Goal: Transaction & Acquisition: Book appointment/travel/reservation

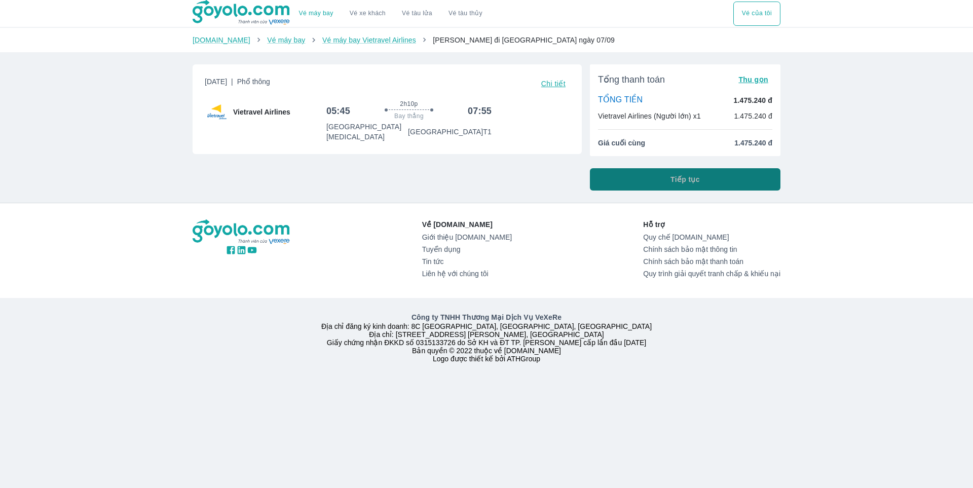
click at [702, 183] on button "Tiếp tục" at bounding box center [685, 179] width 191 height 22
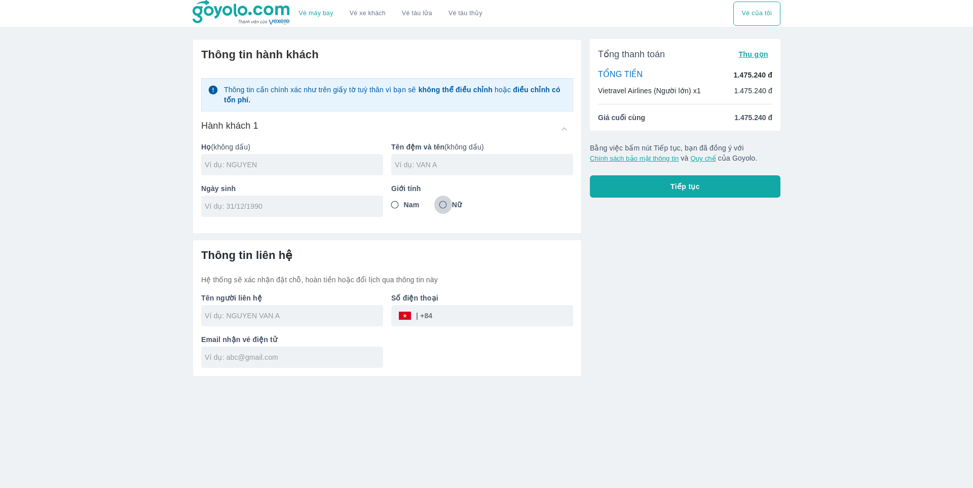
click at [445, 205] on input "Nữ" at bounding box center [443, 205] width 18 height 18
radio input "true"
click at [704, 179] on button "Tiếp tục" at bounding box center [685, 186] width 191 height 22
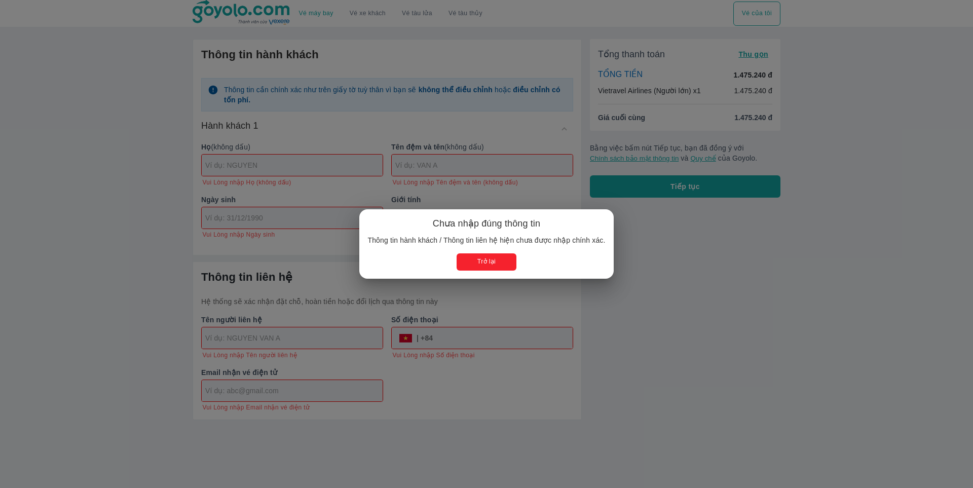
click at [474, 260] on button "Trở lại" at bounding box center [486, 261] width 59 height 17
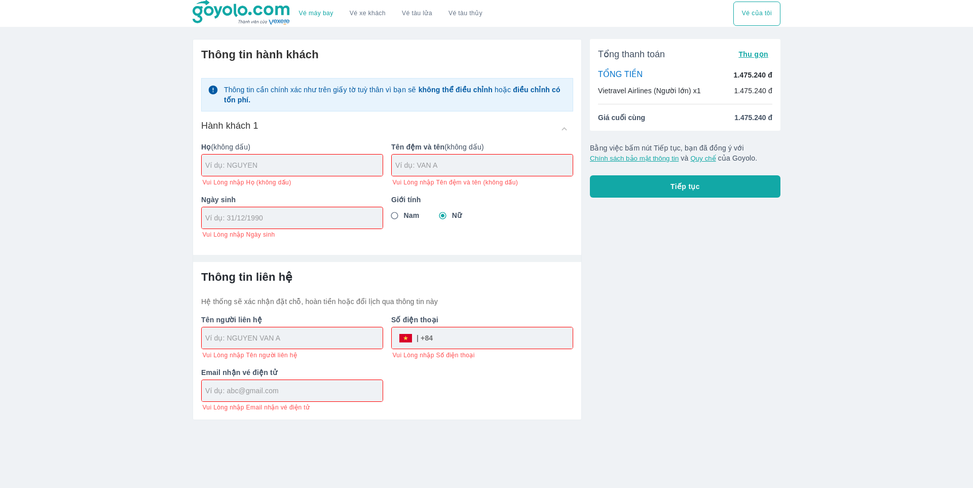
click at [276, 166] on input "text" at bounding box center [293, 165] width 177 height 10
type input "TRINH"
click at [469, 168] on input "text" at bounding box center [483, 165] width 177 height 10
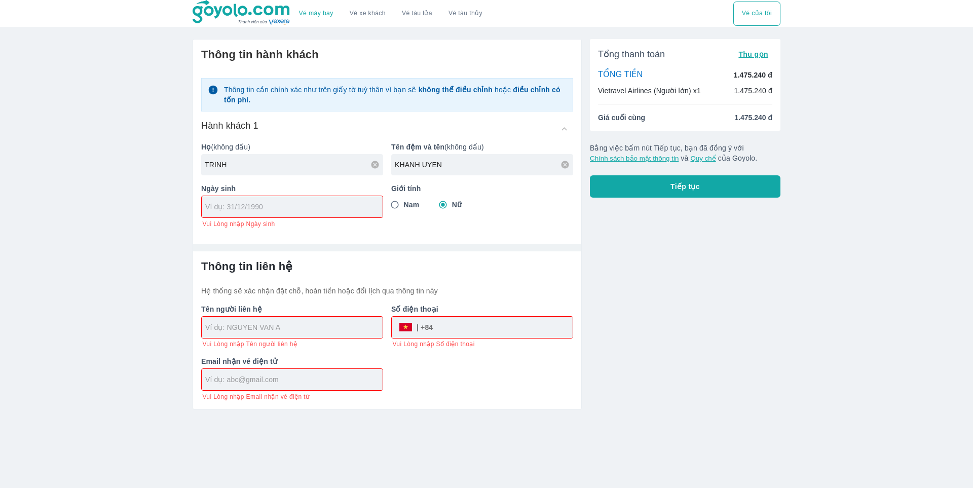
type input "KHANH UYEN"
click at [260, 202] on input "tel" at bounding box center [288, 207] width 167 height 10
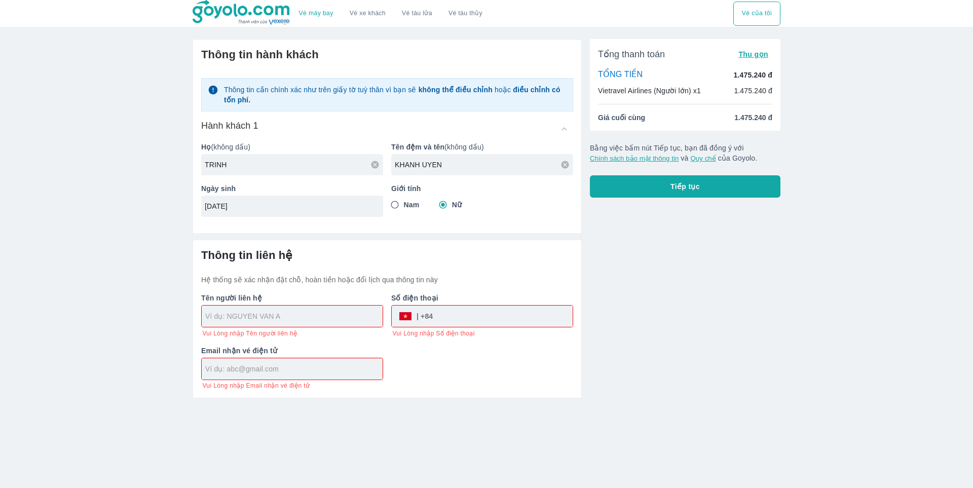
type input "15/09/1991"
click at [300, 316] on input "text" at bounding box center [293, 316] width 177 height 10
type input "TRINH"
type input "KHANH UYEN"
type input "TRINH KHANH UYEN"
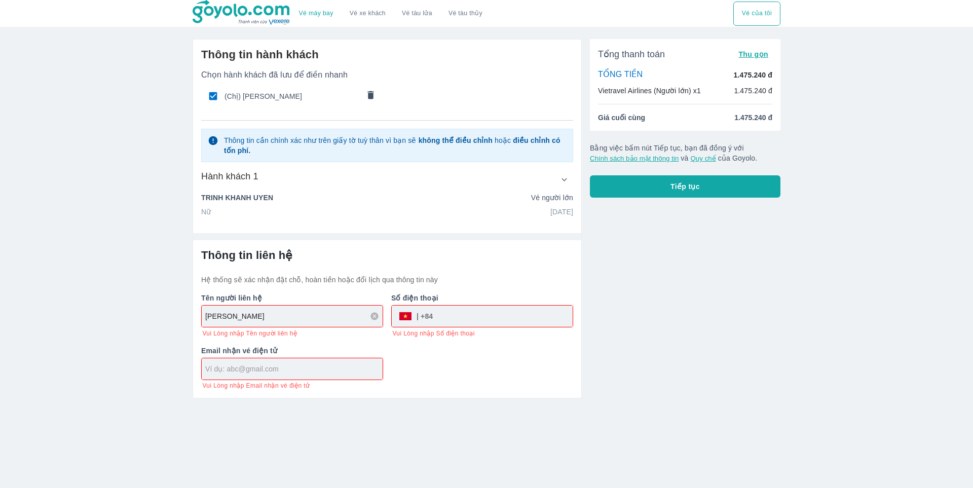
click at [440, 316] on input "tel" at bounding box center [503, 316] width 140 height 24
type input "0939456789"
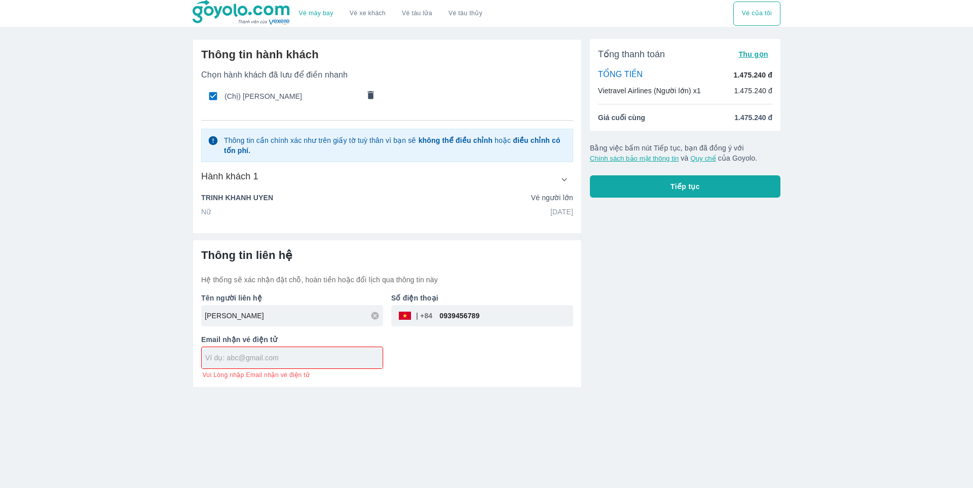
click at [278, 371] on div "Email nhận vé điện tử Vui Lòng nhập Email nhận vé điện tử" at bounding box center [288, 352] width 190 height 53
click at [332, 361] on input "khanhuyentrinh1991@gmail.com" at bounding box center [293, 358] width 177 height 10
type input "khanhuyentrinh1991@gmail.com"
click at [712, 193] on button "Tiếp tục" at bounding box center [685, 186] width 191 height 22
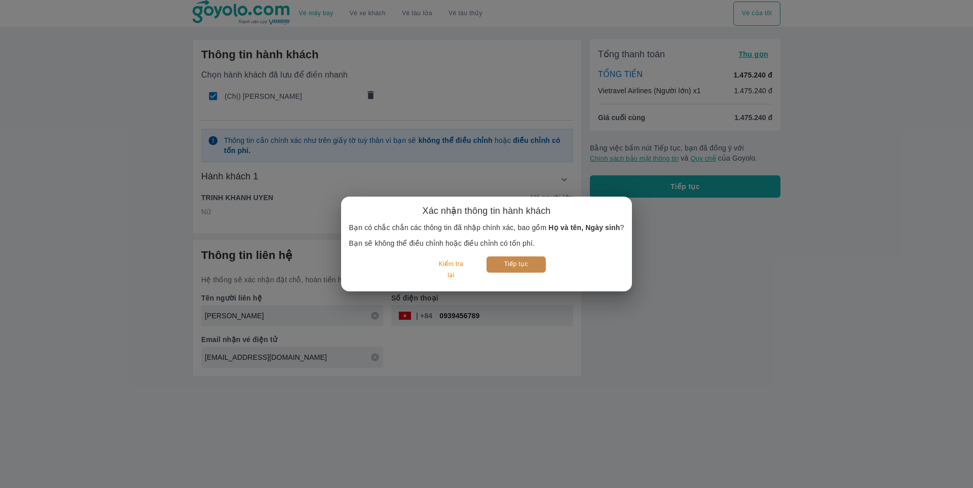
click at [503, 260] on button "Tiếp tục" at bounding box center [516, 264] width 59 height 16
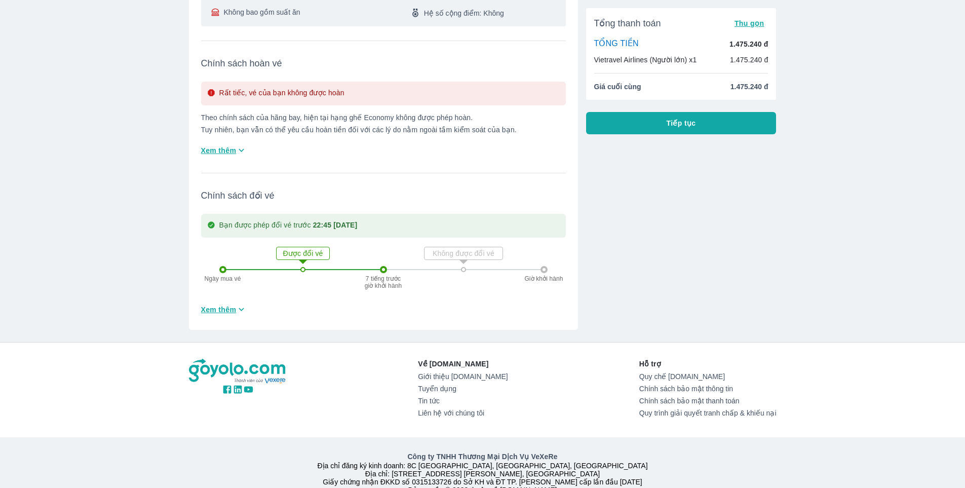
scroll to position [253, 0]
click at [232, 304] on span "Xem thêm" at bounding box center [218, 309] width 35 height 10
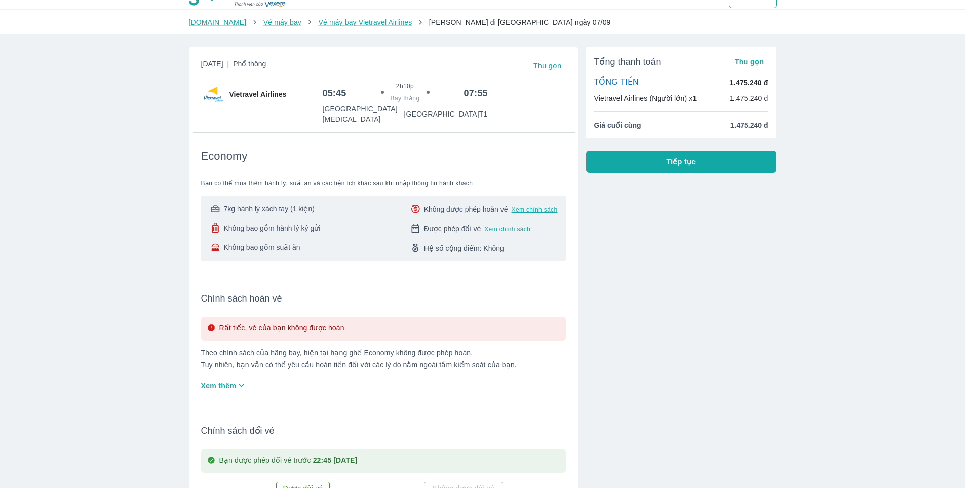
scroll to position [0, 0]
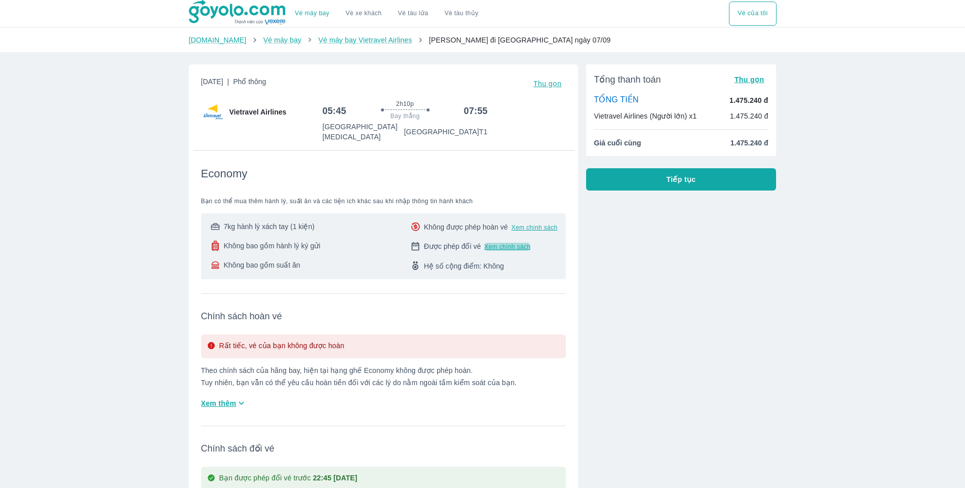
click at [502, 243] on span "Xem chính sách" at bounding box center [508, 247] width 46 height 8
click at [698, 180] on button "Tiếp tục" at bounding box center [681, 179] width 191 height 22
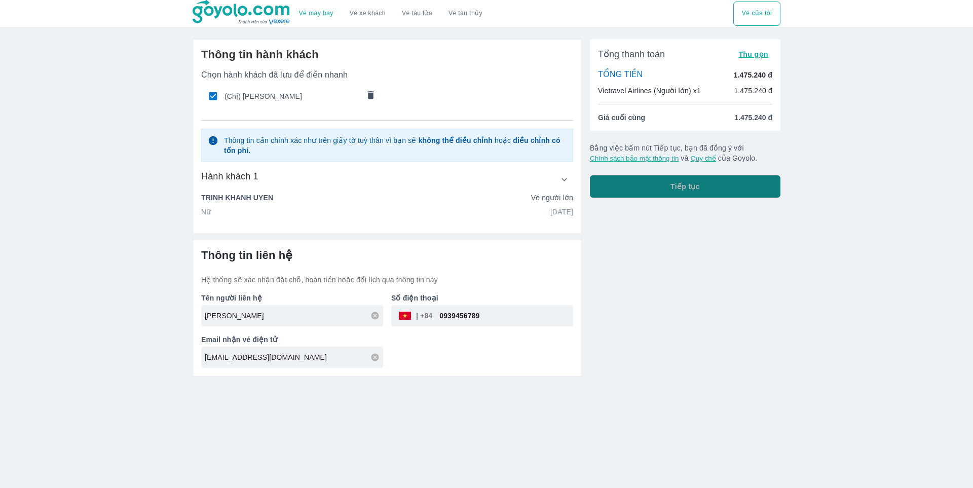
click at [698, 180] on button "Tiếp tục" at bounding box center [685, 186] width 191 height 22
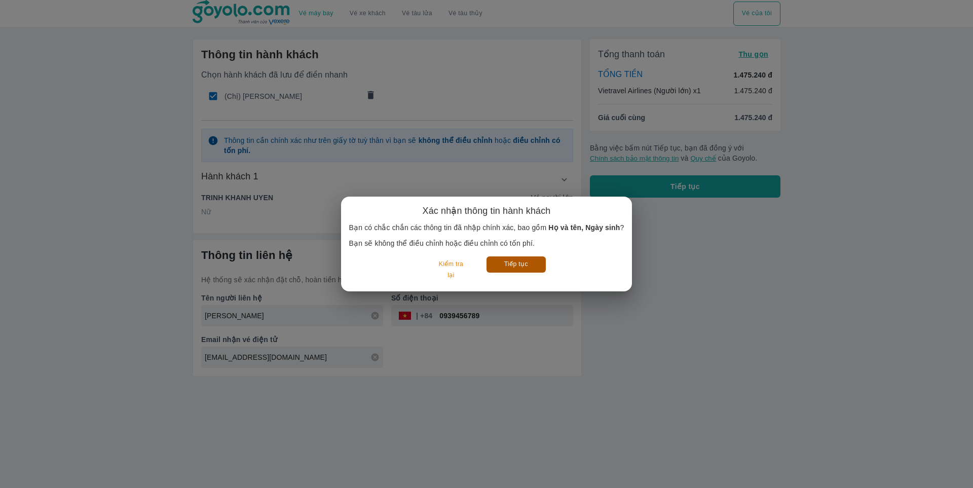
click at [500, 267] on button "Tiếp tục" at bounding box center [516, 264] width 59 height 16
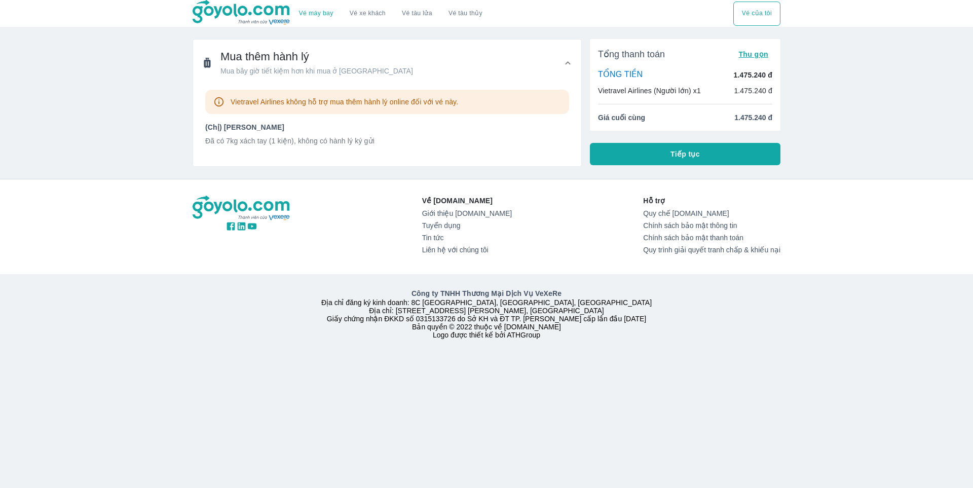
click at [245, 58] on span "Mua thêm hành lý" at bounding box center [316, 57] width 193 height 14
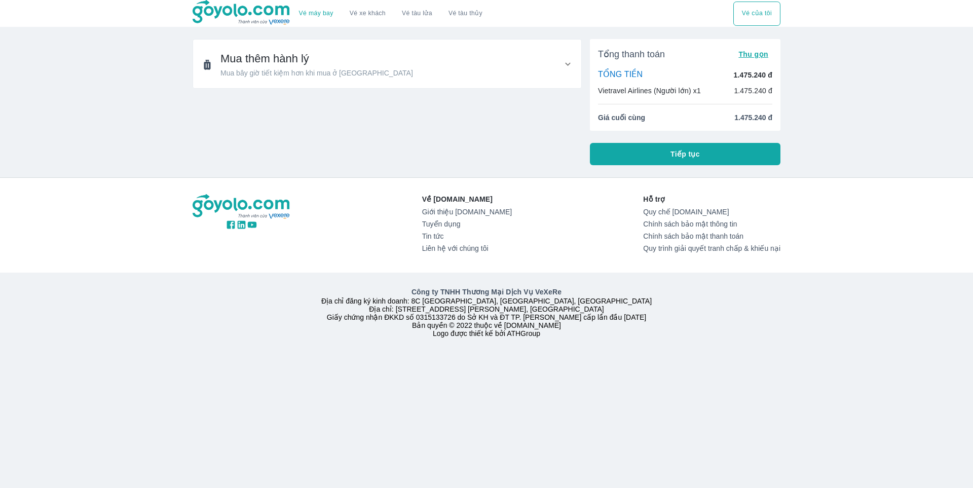
click at [252, 60] on span "Mua thêm hành lý" at bounding box center [316, 59] width 193 height 14
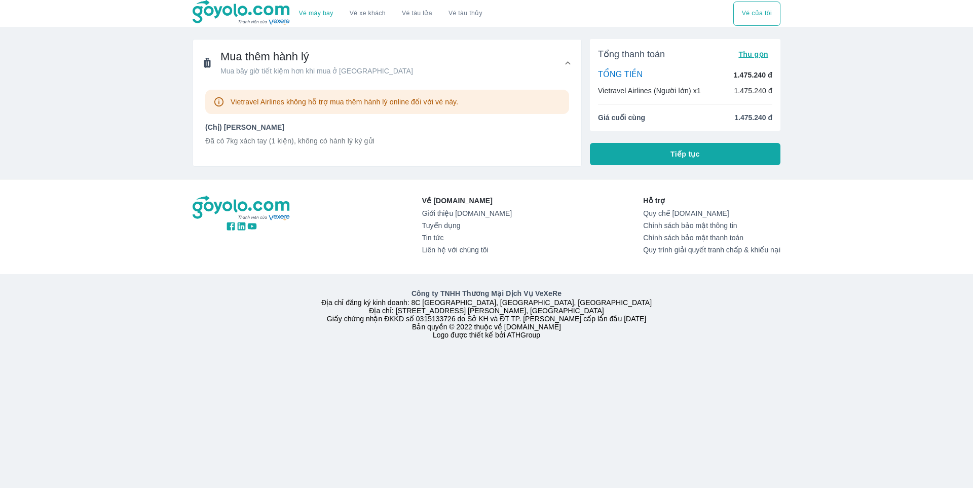
click at [346, 103] on p "Vietravel Airlines không hỗ trợ mua thêm hành lý online đối với vé này." at bounding box center [345, 102] width 228 height 10
click at [288, 132] on p "(Chị) TRINH KHANH UYEN" at bounding box center [387, 127] width 364 height 10
click at [256, 146] on div "(Chị) TRINH KHANH UYEN Đã có 7kg xách tay (1 kiện), không có hành lý ký gửi" at bounding box center [387, 138] width 364 height 32
click at [566, 66] on icon at bounding box center [568, 63] width 11 height 11
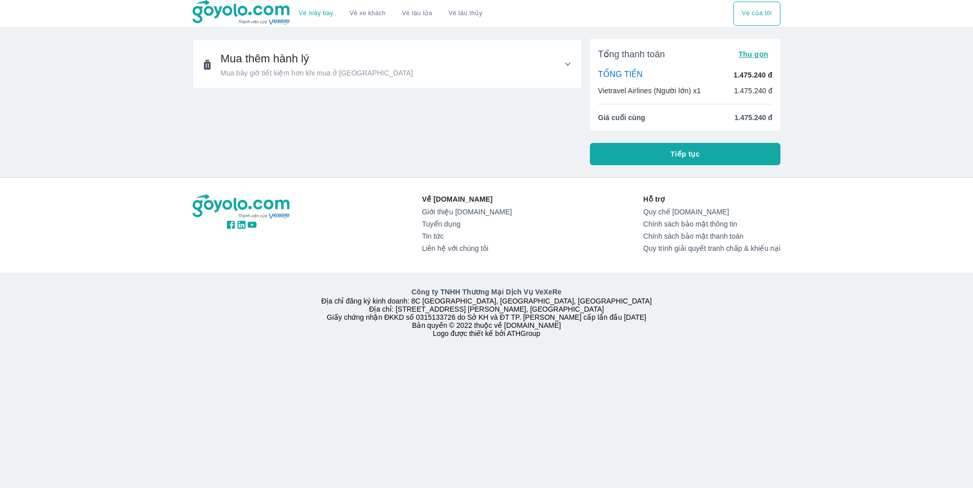
click at [357, 74] on span "Mua bây giờ tiết kiệm hơn khi mua ở sân bay" at bounding box center [316, 73] width 193 height 10
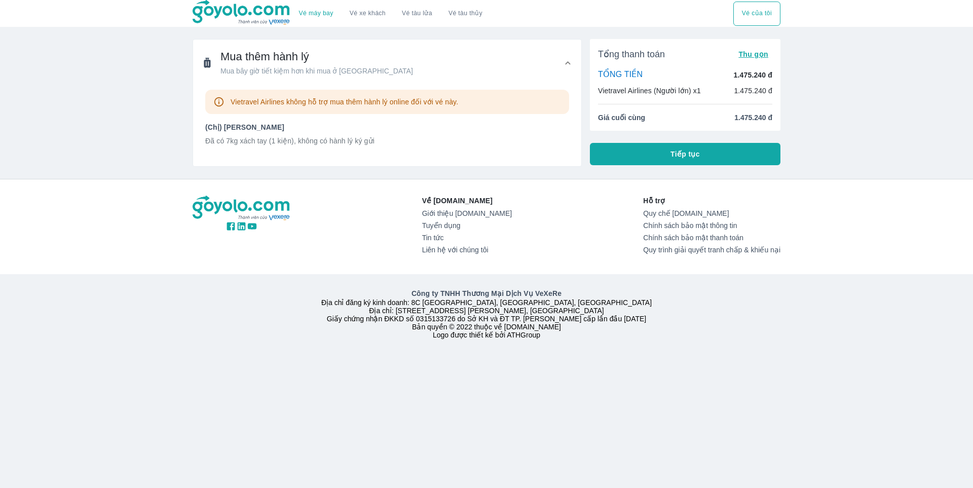
click at [663, 154] on button "Tiếp tục" at bounding box center [685, 154] width 191 height 22
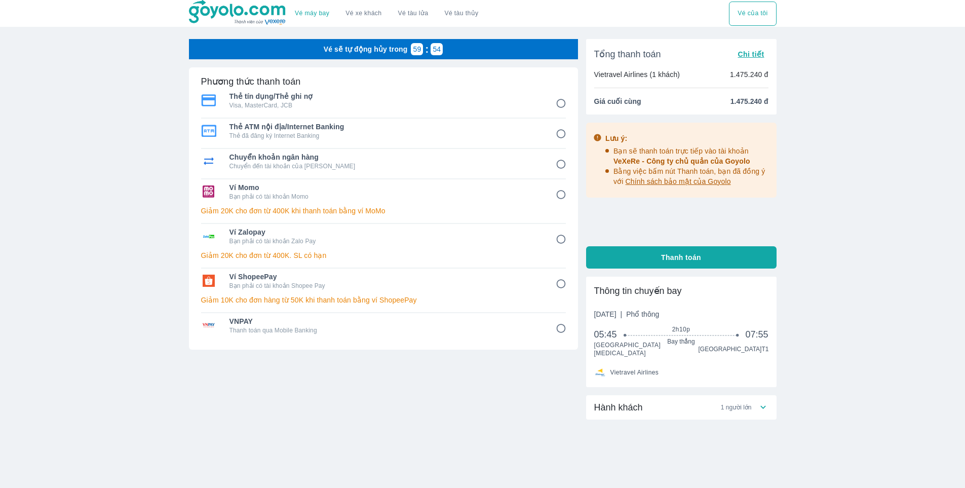
click at [760, 57] on span "Chi tiết" at bounding box center [751, 54] width 26 height 8
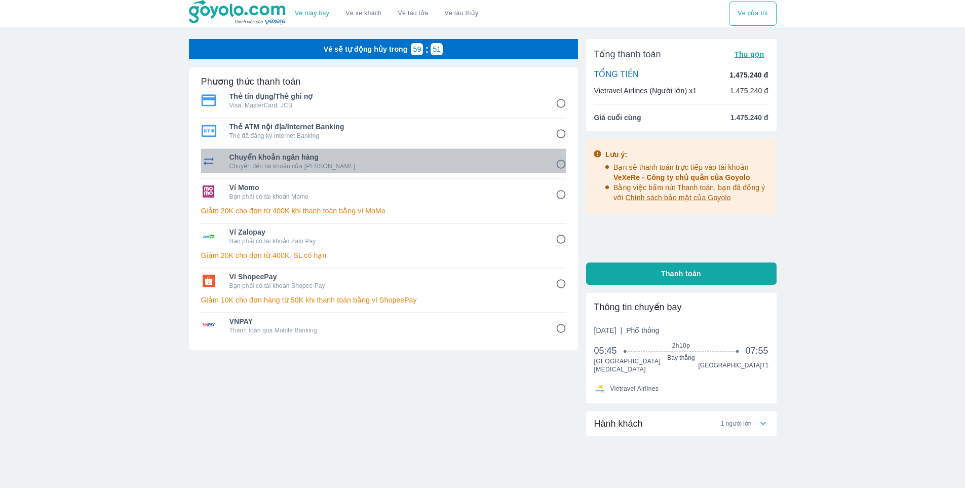
click at [314, 163] on p "Chuyển đến tài khoản của Goyolo" at bounding box center [386, 166] width 312 height 8
radio input "true"
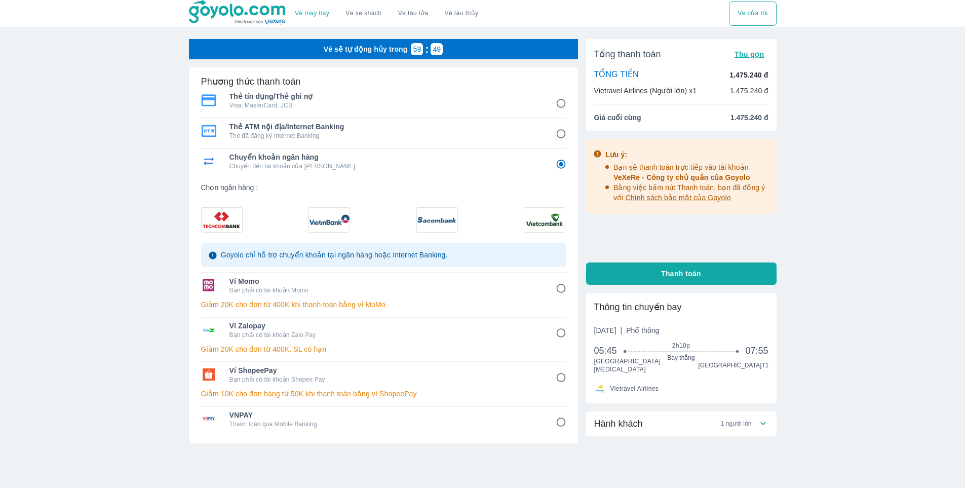
click at [302, 223] on div at bounding box center [383, 217] width 365 height 29
click at [332, 225] on img at bounding box center [329, 220] width 41 height 24
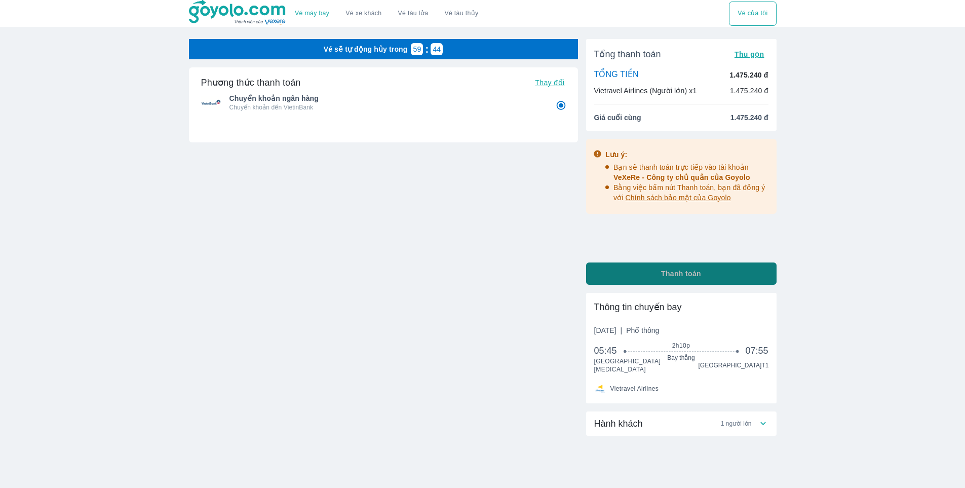
click at [674, 272] on span "Thanh toán" at bounding box center [681, 274] width 40 height 10
radio input "false"
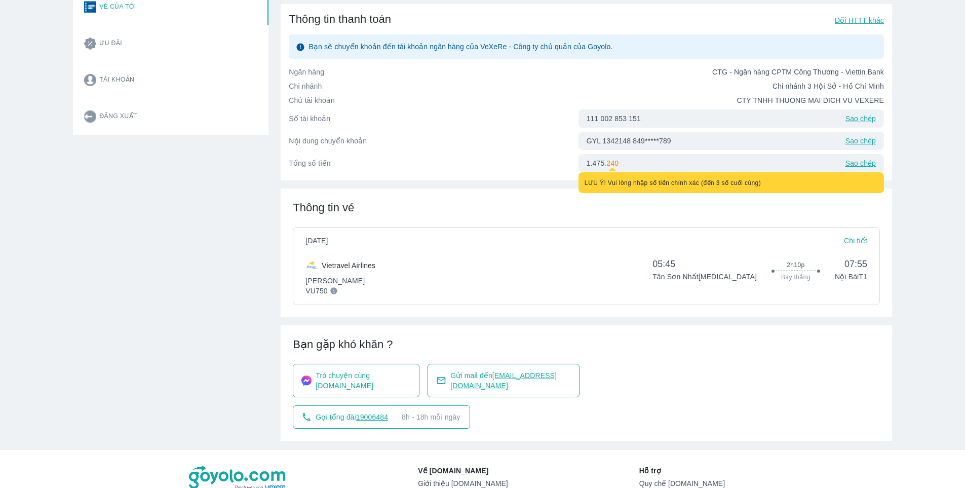
scroll to position [203, 0]
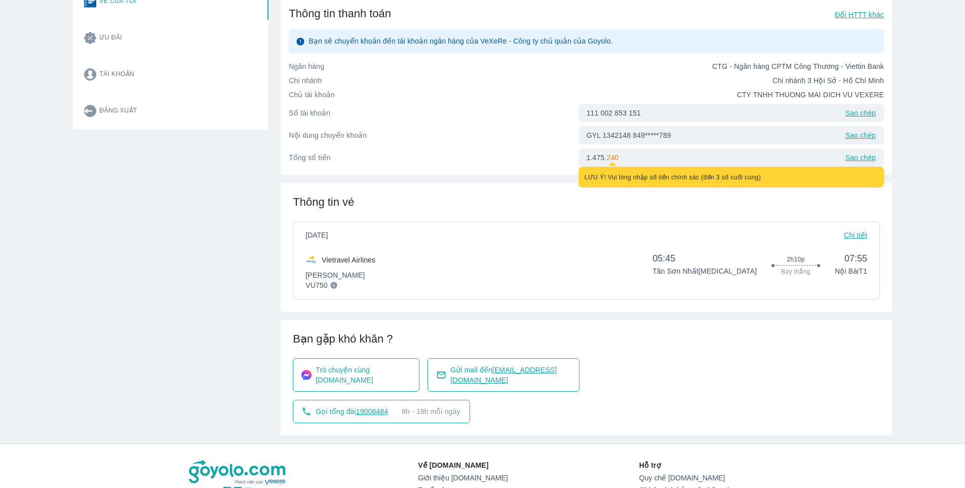
click at [575, 198] on div "Thông tin vé [DATE] Chi tiết Vietravel Airlines Phổ Thông VU750 05:45 Tân Sơn N…" at bounding box center [587, 247] width 612 height 129
click at [620, 201] on div "Thông tin vé [DATE] Chi tiết Vietravel Airlines Phổ Thông VU750 05:45 Tân Sơn N…" at bounding box center [587, 247] width 612 height 129
click at [651, 171] on div "LƯU Ý! Vui lòng nhập số tiền chính xác (đến 3 số cuối cùng)" at bounding box center [732, 177] width 306 height 21
click at [644, 180] on span "LƯU Ý! Vui lòng nhập số tiền chính xác (đến 3 số cuối cùng)" at bounding box center [673, 177] width 177 height 7
click at [609, 160] on div at bounding box center [613, 163] width 8 height 8
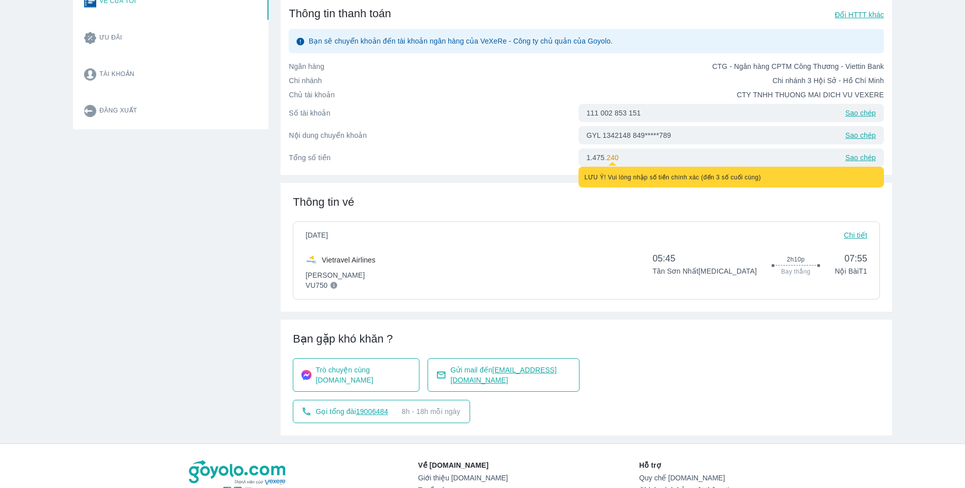
click at [609, 157] on p ". 240" at bounding box center [612, 158] width 14 height 10
click at [662, 216] on div "Thông tin vé CN, 07/09/2025 Chi tiết Vietravel Airlines Phổ Thông VU750 05:45 T…" at bounding box center [587, 247] width 612 height 129
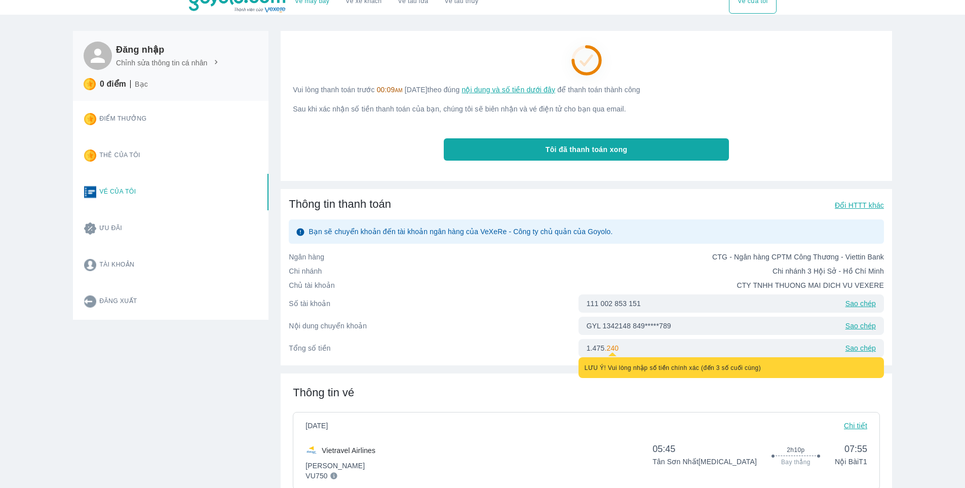
scroll to position [0, 0]
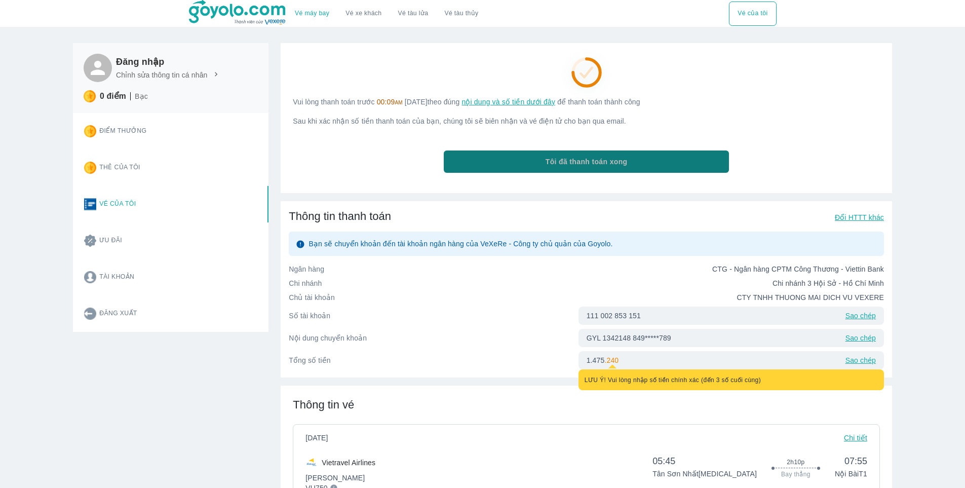
click at [616, 164] on span "Tôi đã thanh toán xong" at bounding box center [587, 162] width 82 height 10
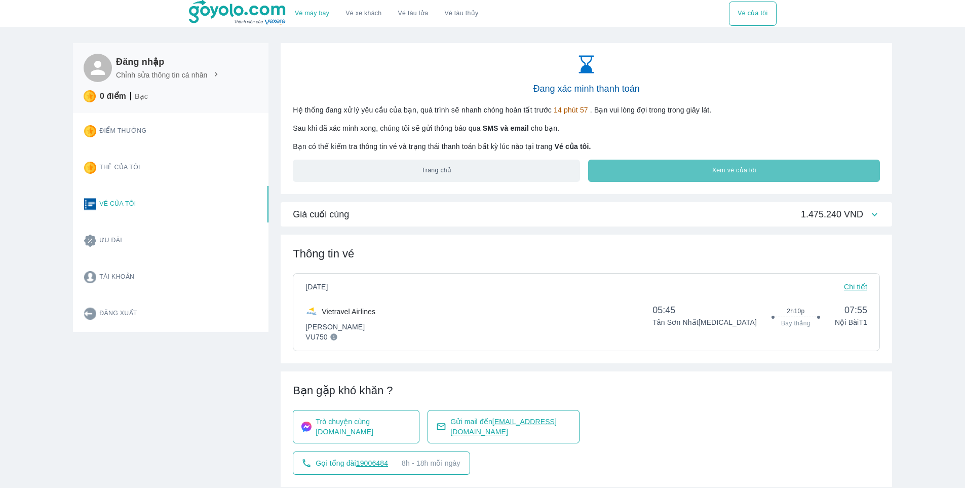
click at [651, 171] on button "Xem vé của tôi" at bounding box center [734, 171] width 292 height 22
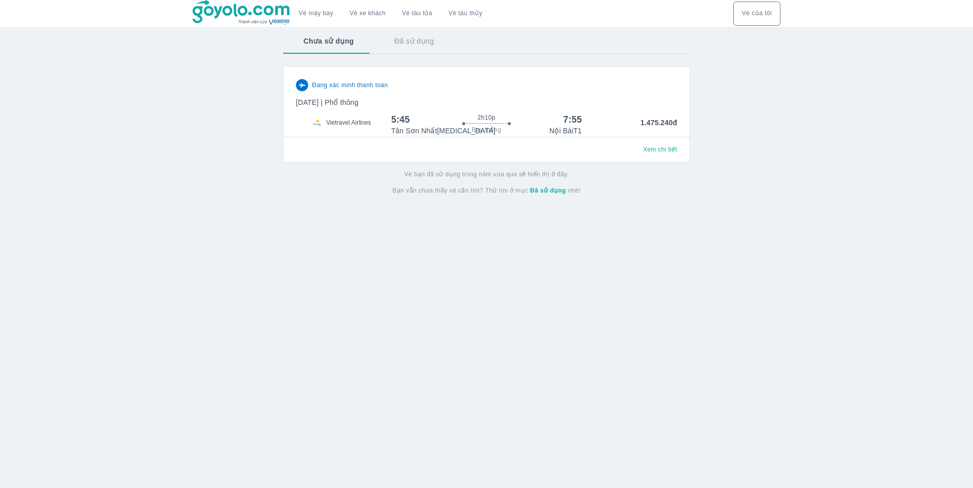
click at [656, 151] on span "Xem chi tiết" at bounding box center [660, 149] width 34 height 8
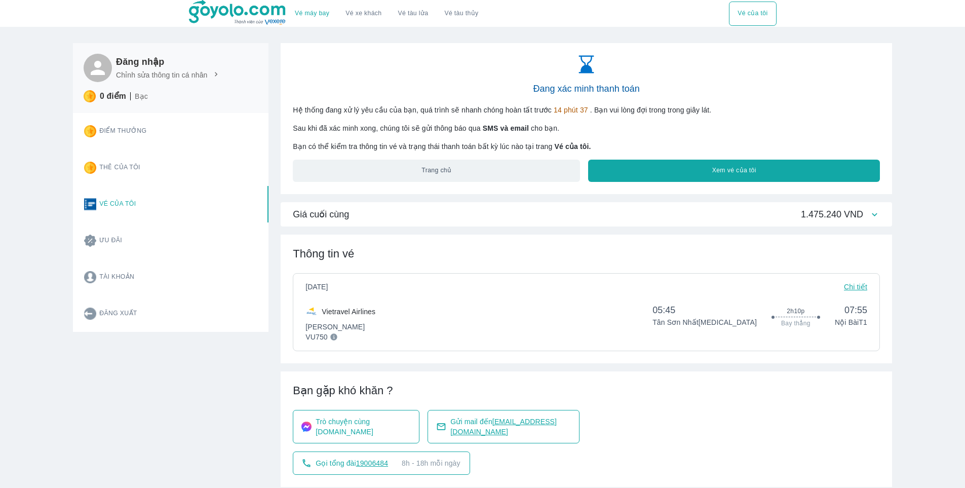
click at [220, 16] on img at bounding box center [238, 12] width 98 height 25
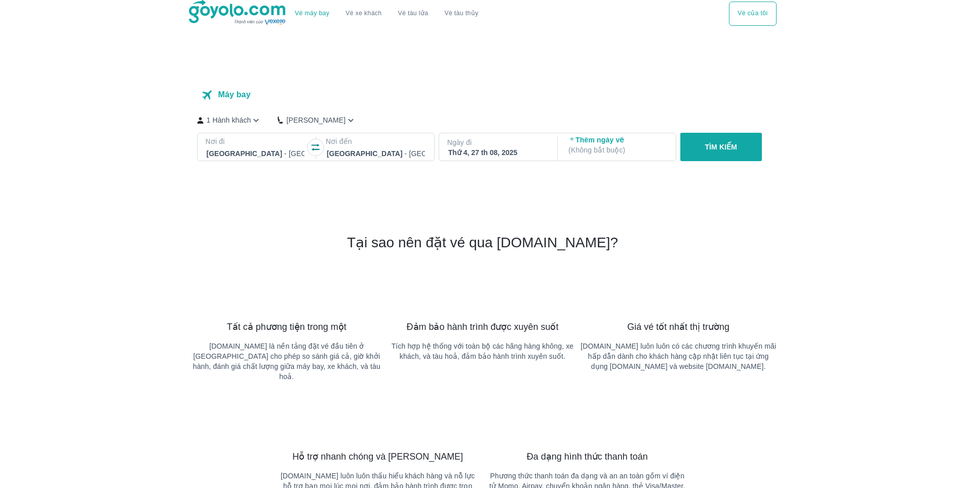
click at [220, 16] on img at bounding box center [238, 12] width 98 height 25
